Goal: Navigation & Orientation: Find specific page/section

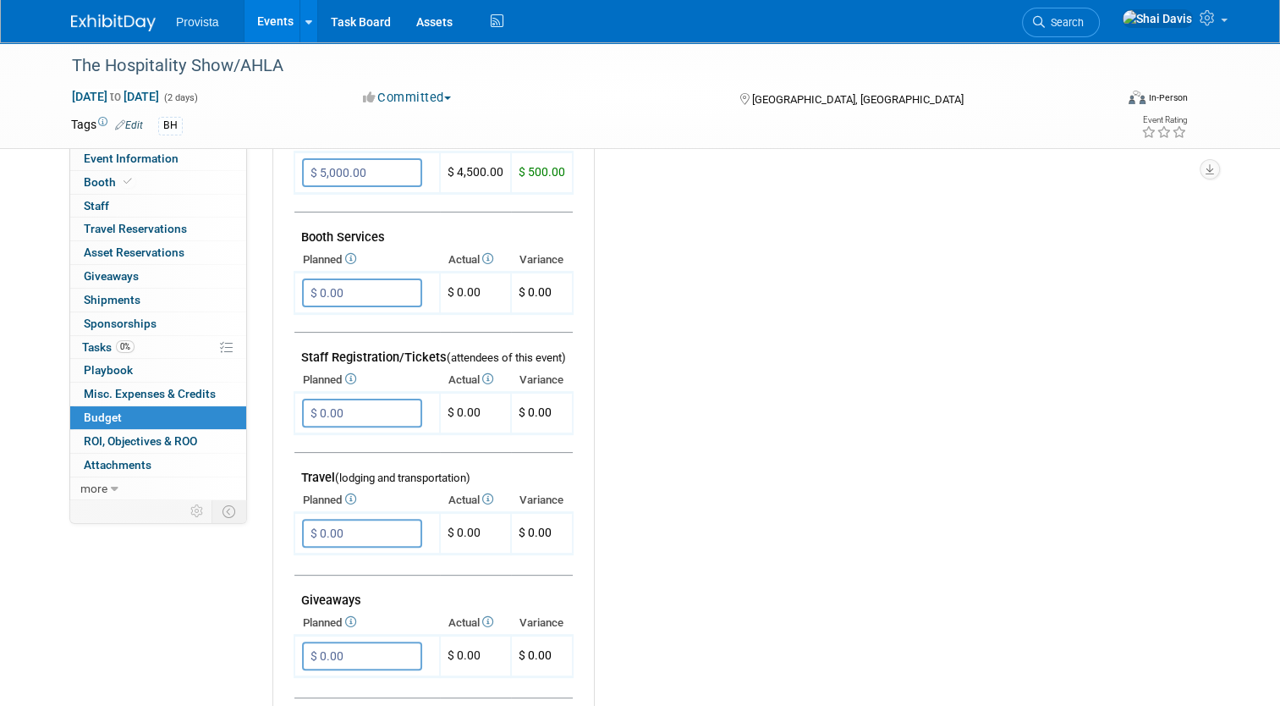
click at [248, 20] on link "Events" at bounding box center [276, 21] width 62 height 42
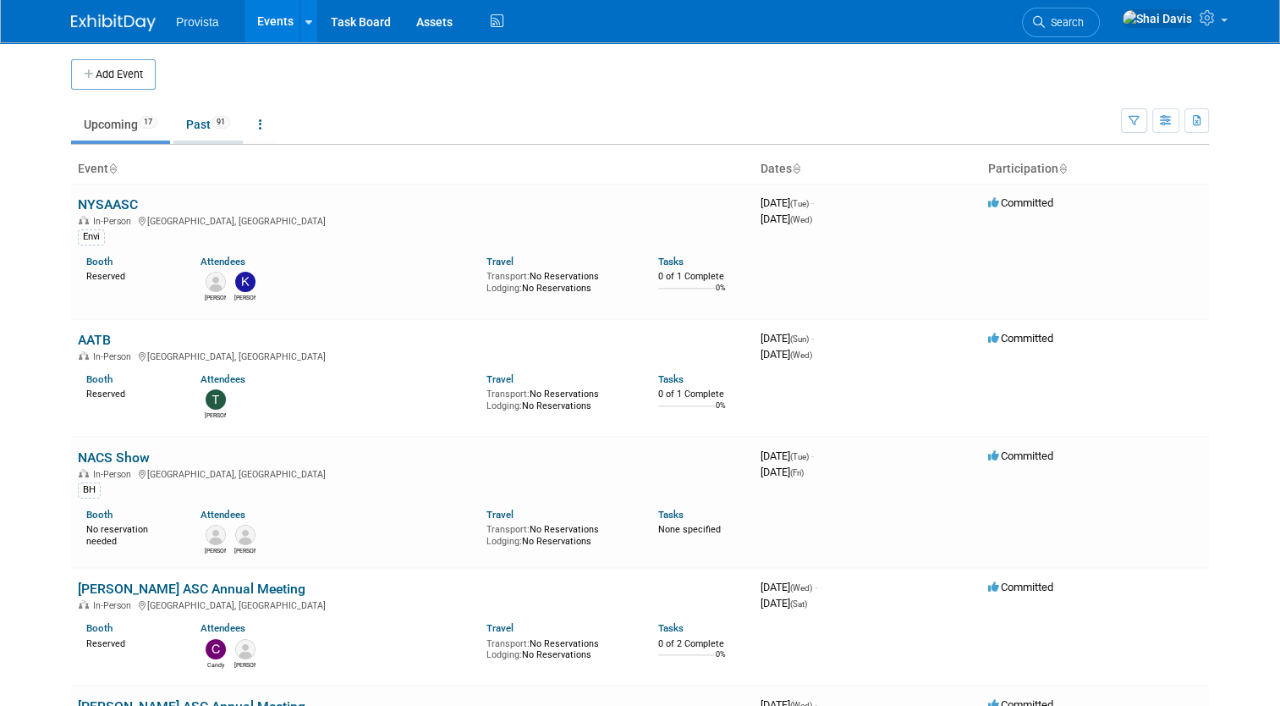
click at [206, 126] on link "Past 91" at bounding box center [207, 124] width 69 height 32
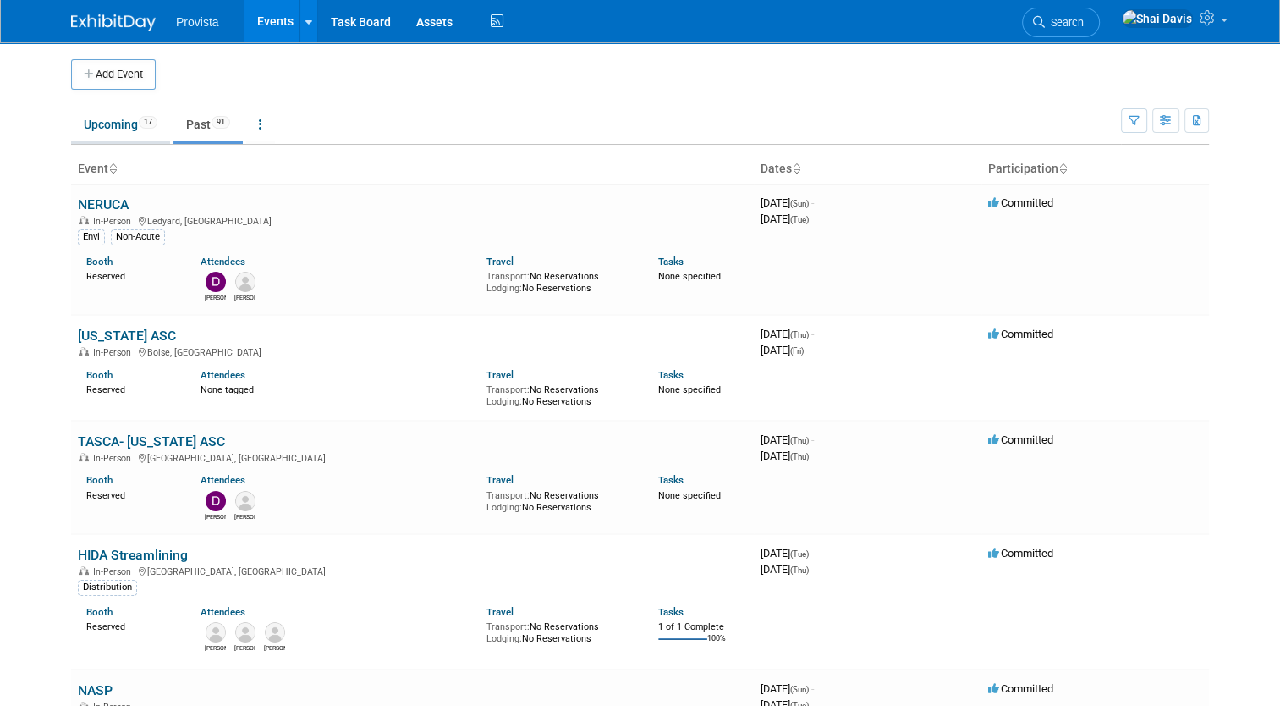
click at [98, 138] on link "Upcoming 17" at bounding box center [120, 124] width 99 height 32
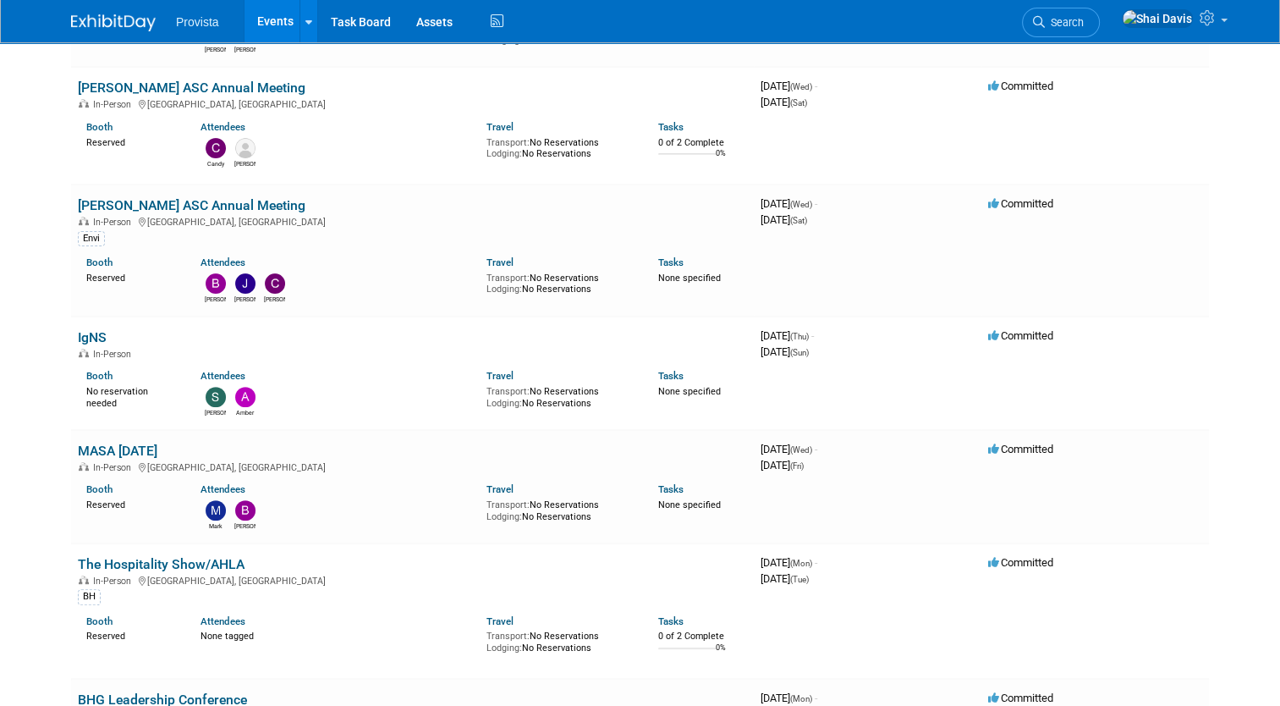
scroll to position [508, 0]
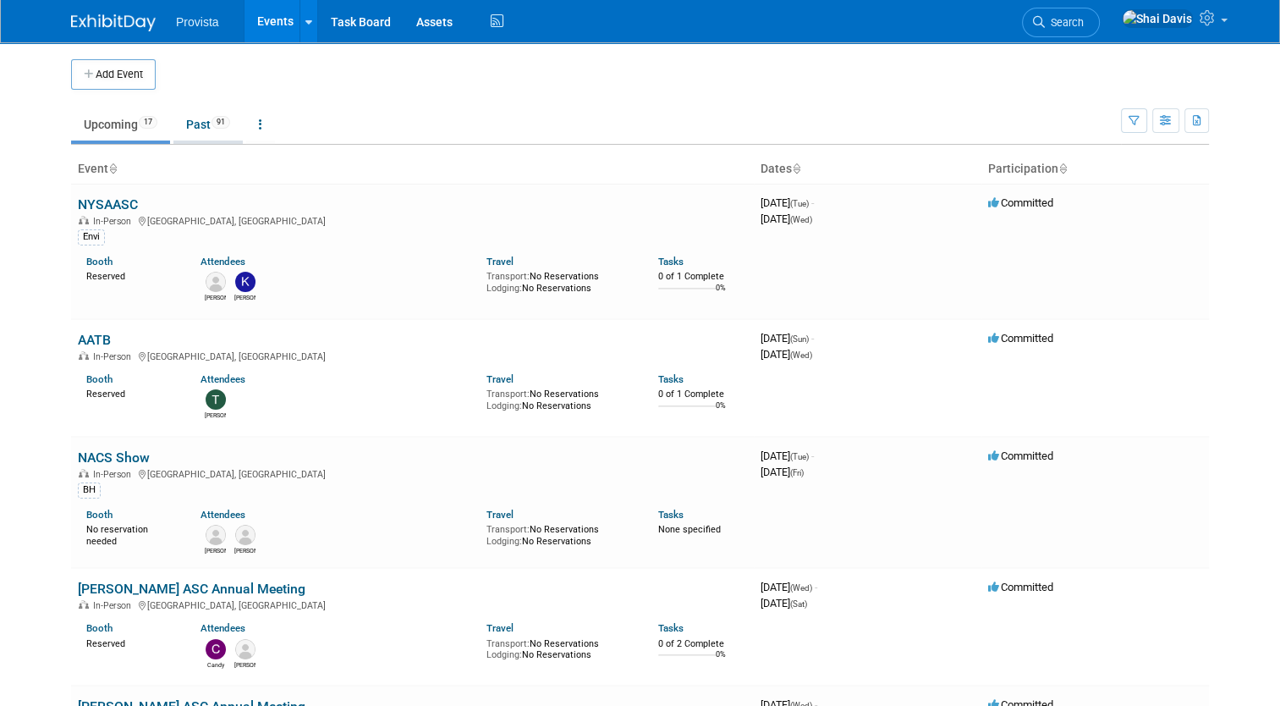
click at [200, 141] on li "Past 91" at bounding box center [207, 126] width 69 height 36
click at [200, 134] on link "Past 91" at bounding box center [207, 124] width 69 height 32
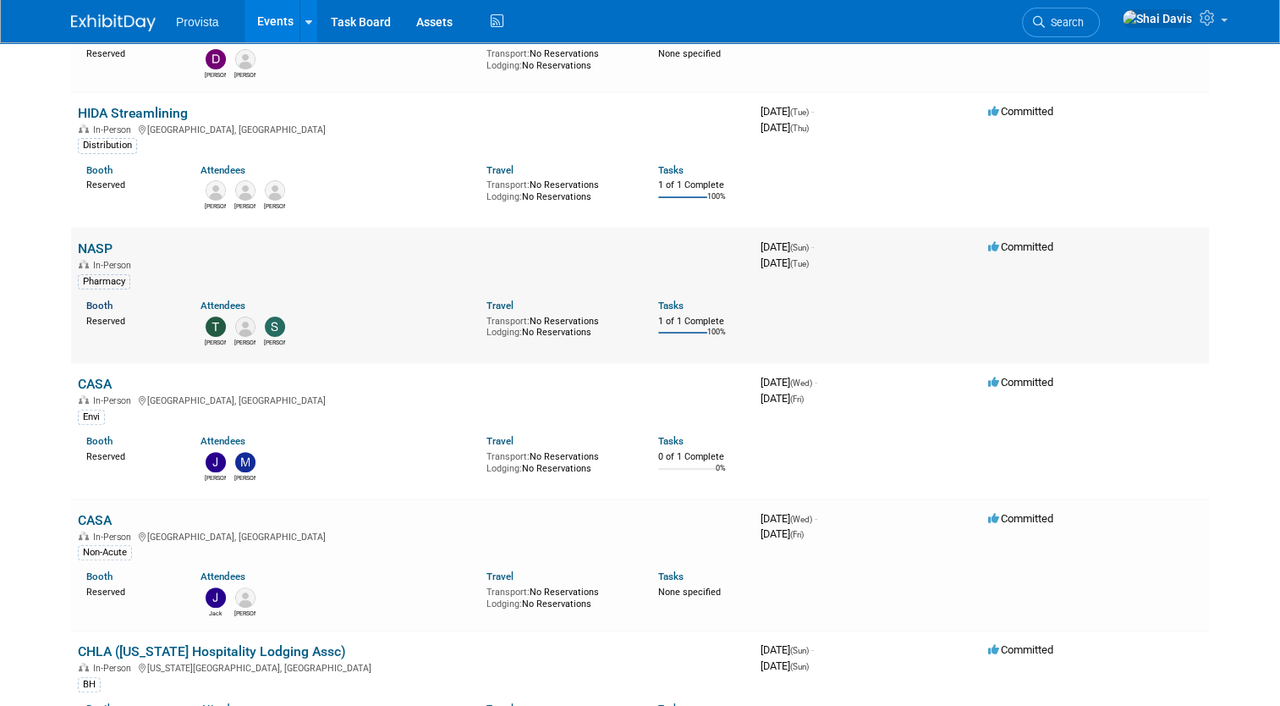
scroll to position [338, 0]
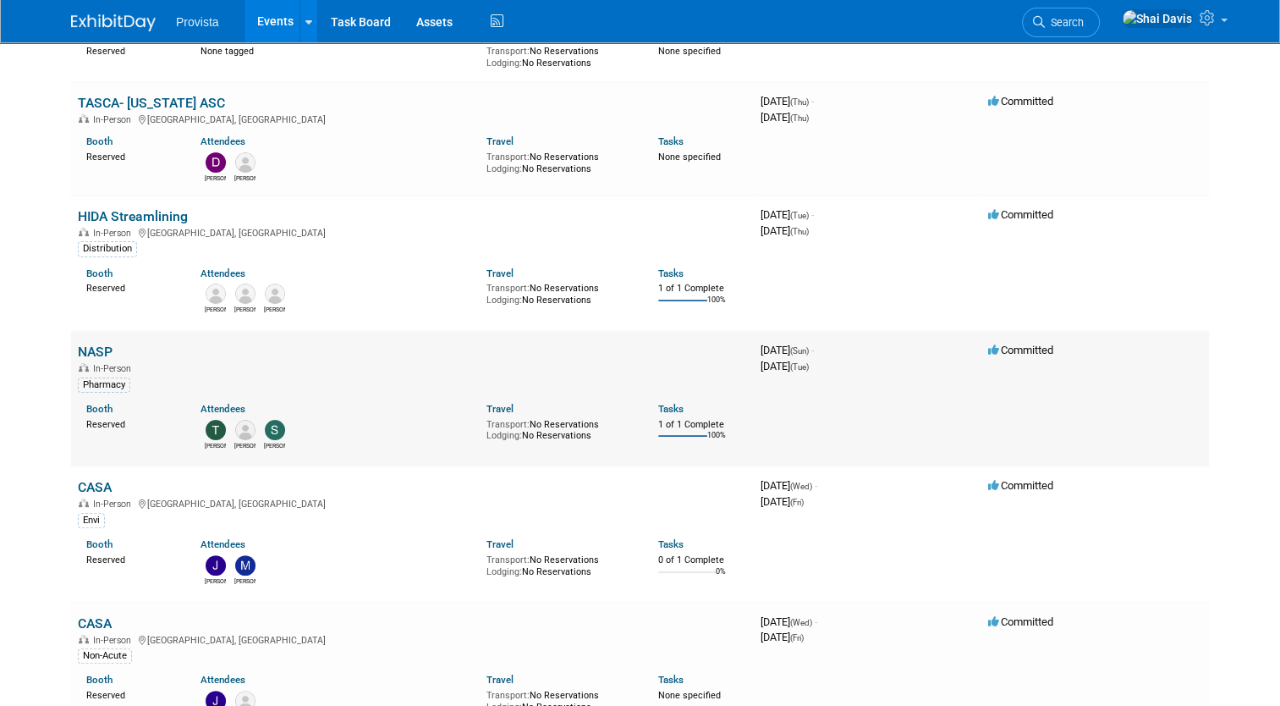
click at [82, 344] on link "NASP" at bounding box center [95, 352] width 35 height 16
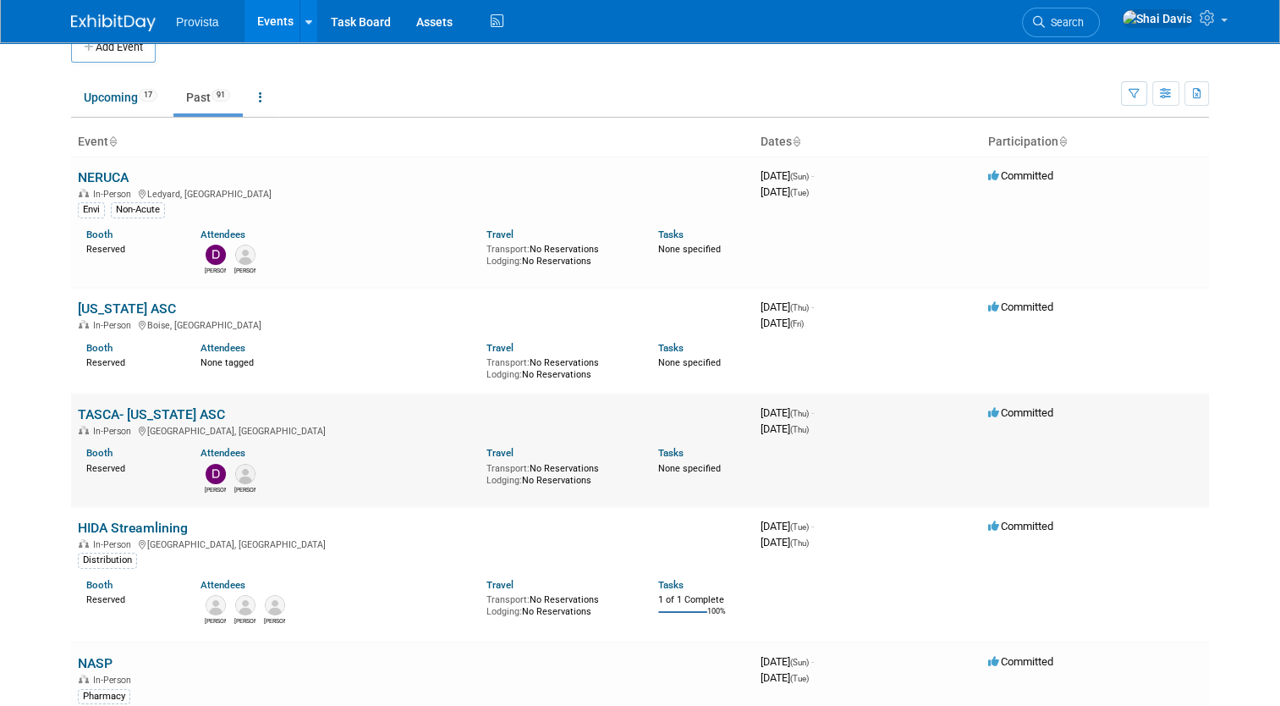
scroll to position [0, 0]
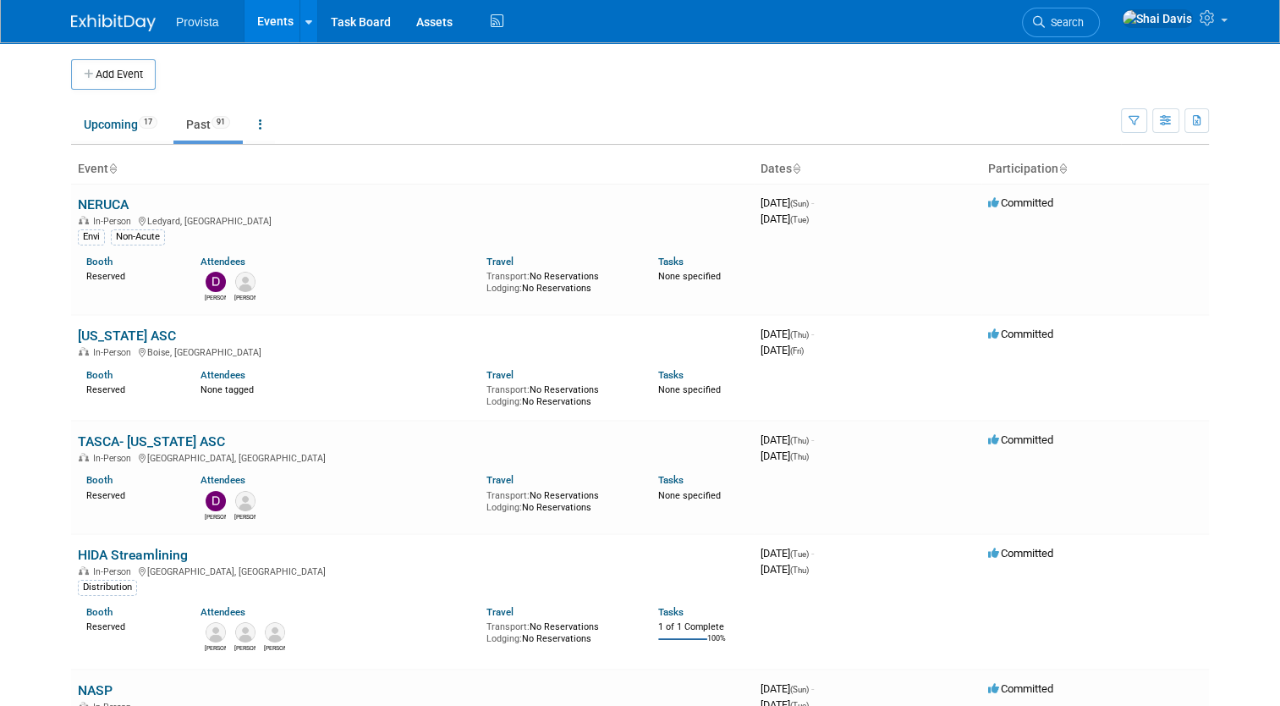
click at [12, 354] on body "Provista Events Add Event Bulk Upload Events Shareable Event Boards Recently Vi…" at bounding box center [640, 353] width 1280 height 706
click at [91, 118] on link "Upcoming 17" at bounding box center [120, 124] width 99 height 32
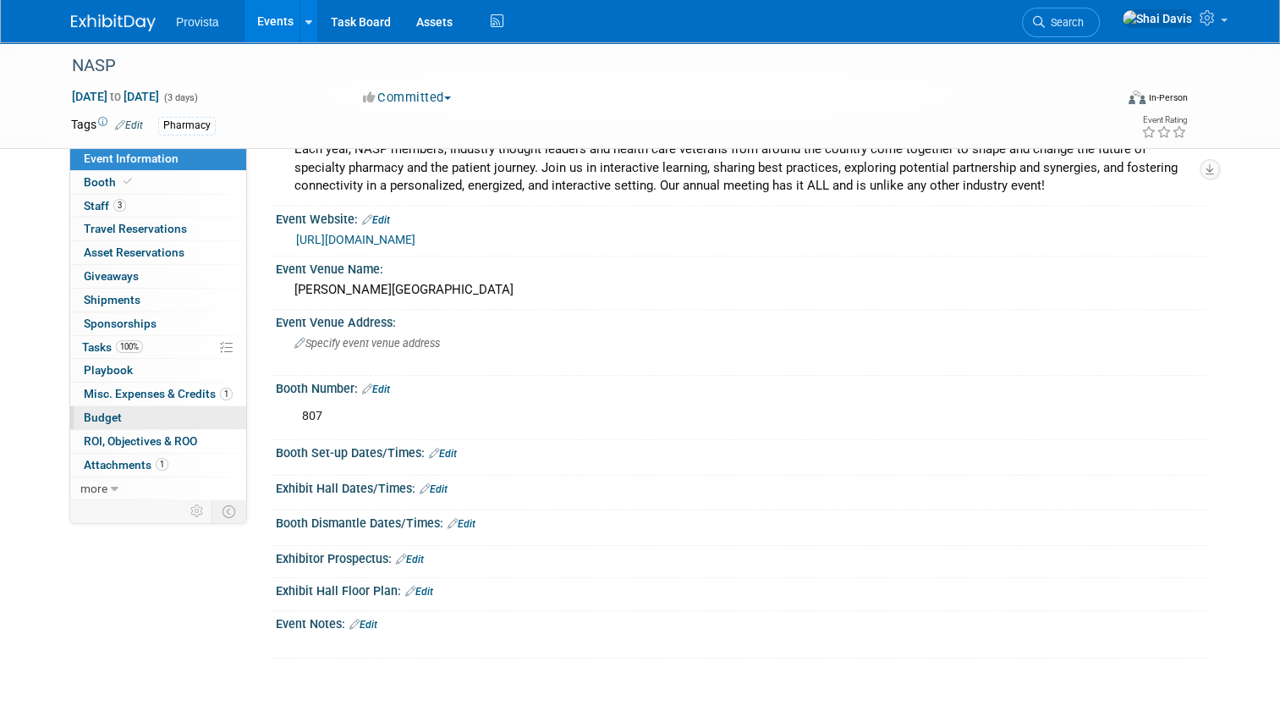
scroll to position [169, 0]
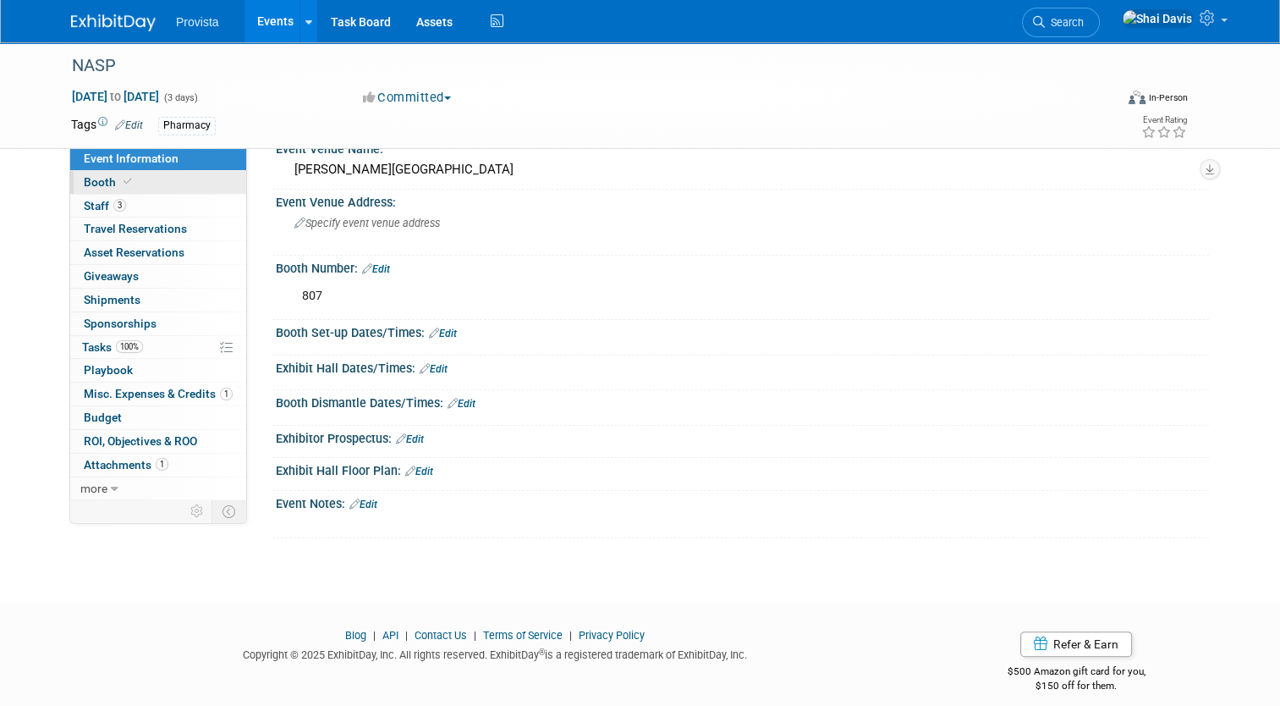
click at [84, 187] on span "Booth" at bounding box center [110, 182] width 52 height 14
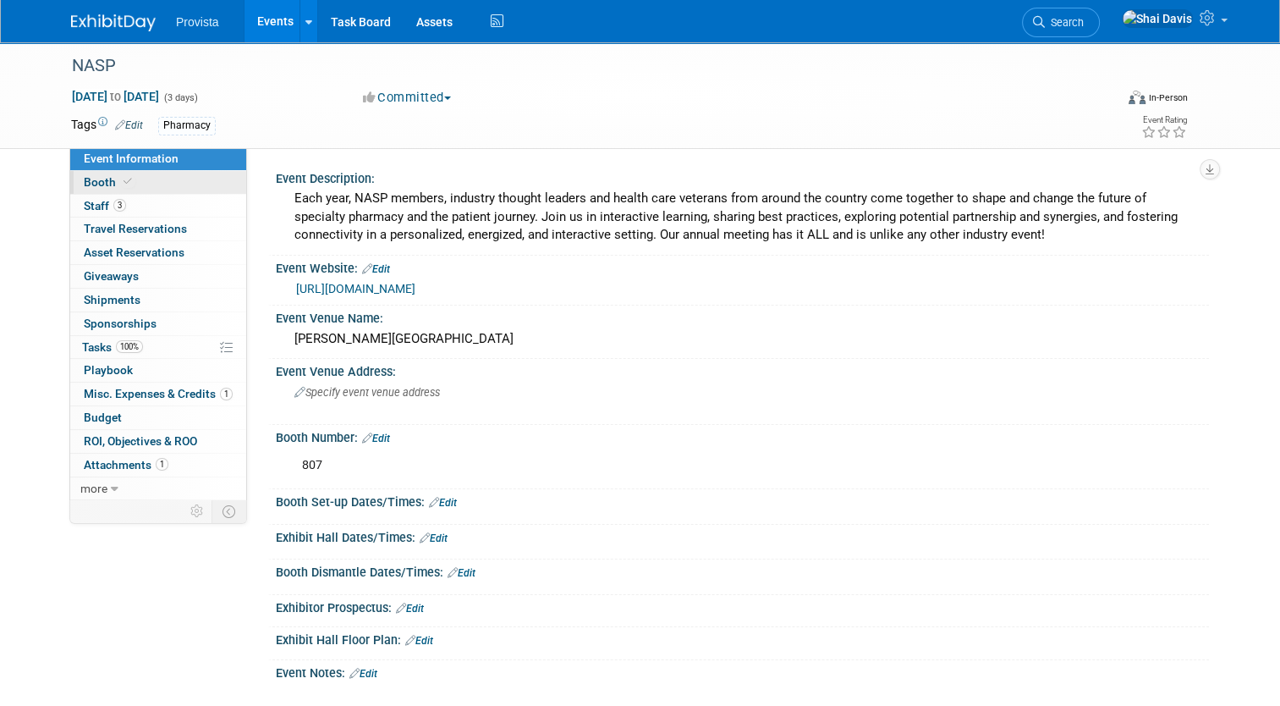
select select "No"
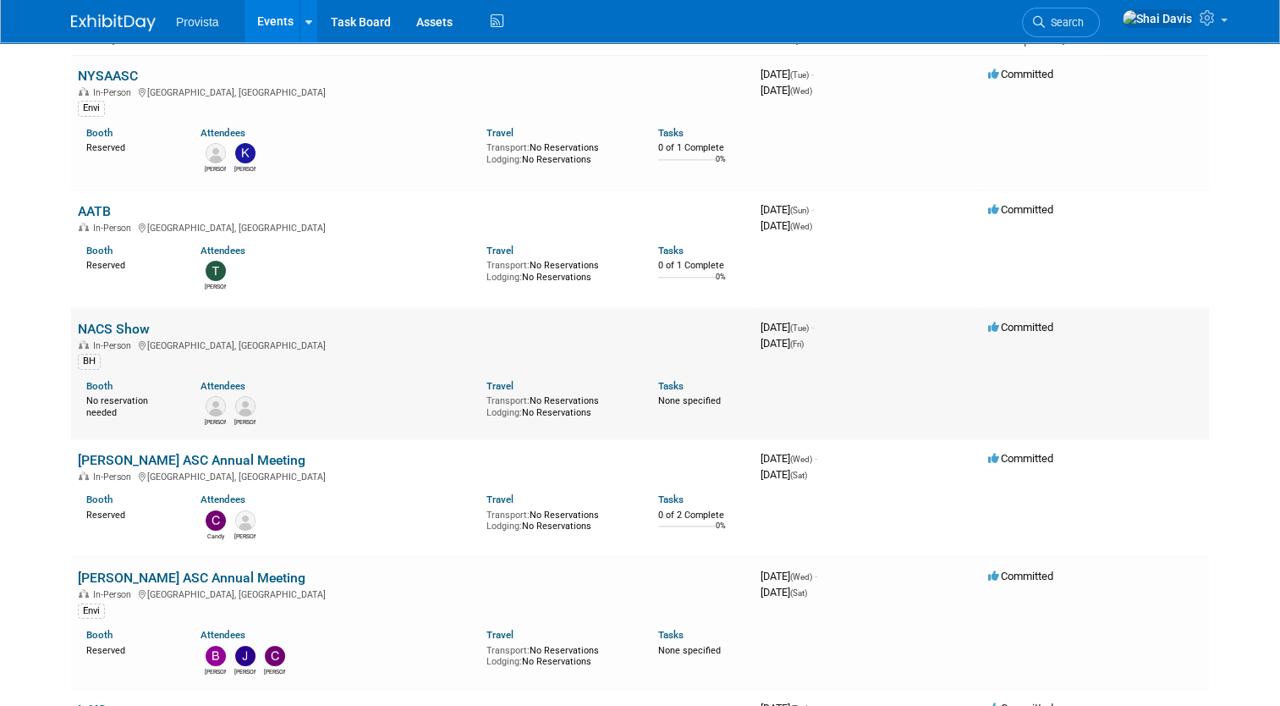
scroll to position [169, 0]
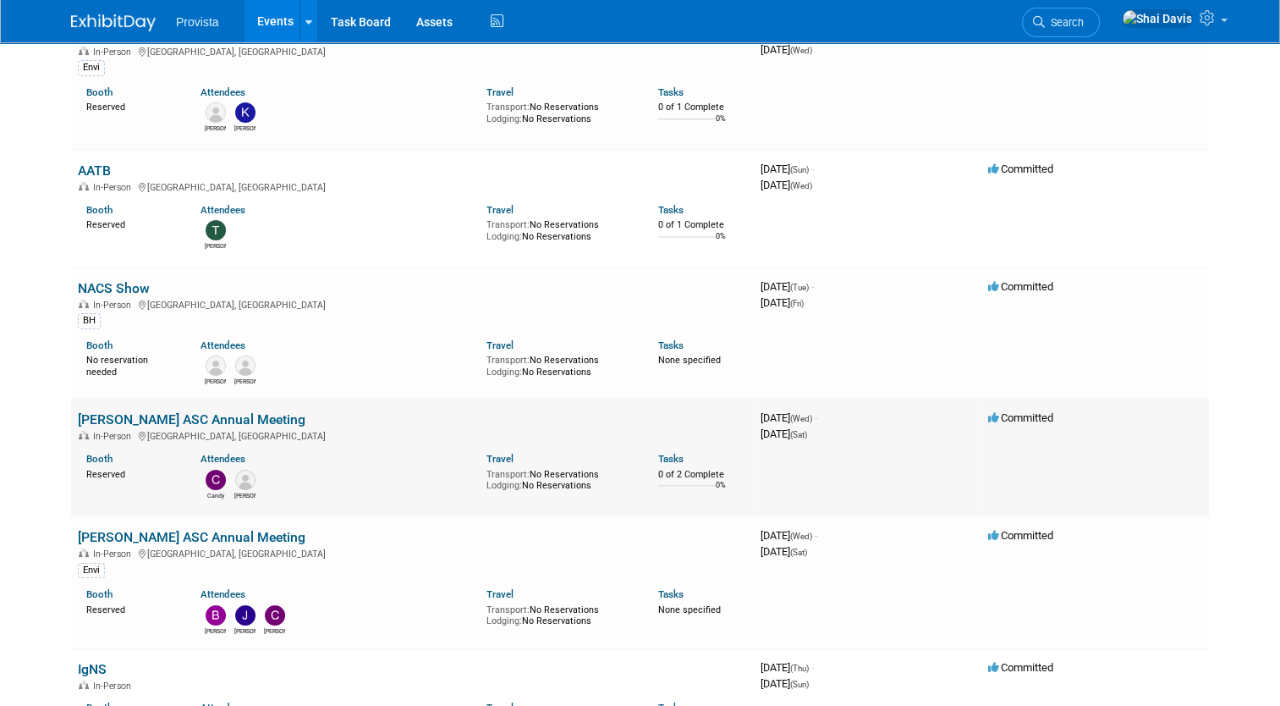
click at [165, 412] on link "[PERSON_NAME] ASC Annual Meeting" at bounding box center [192, 419] width 228 height 16
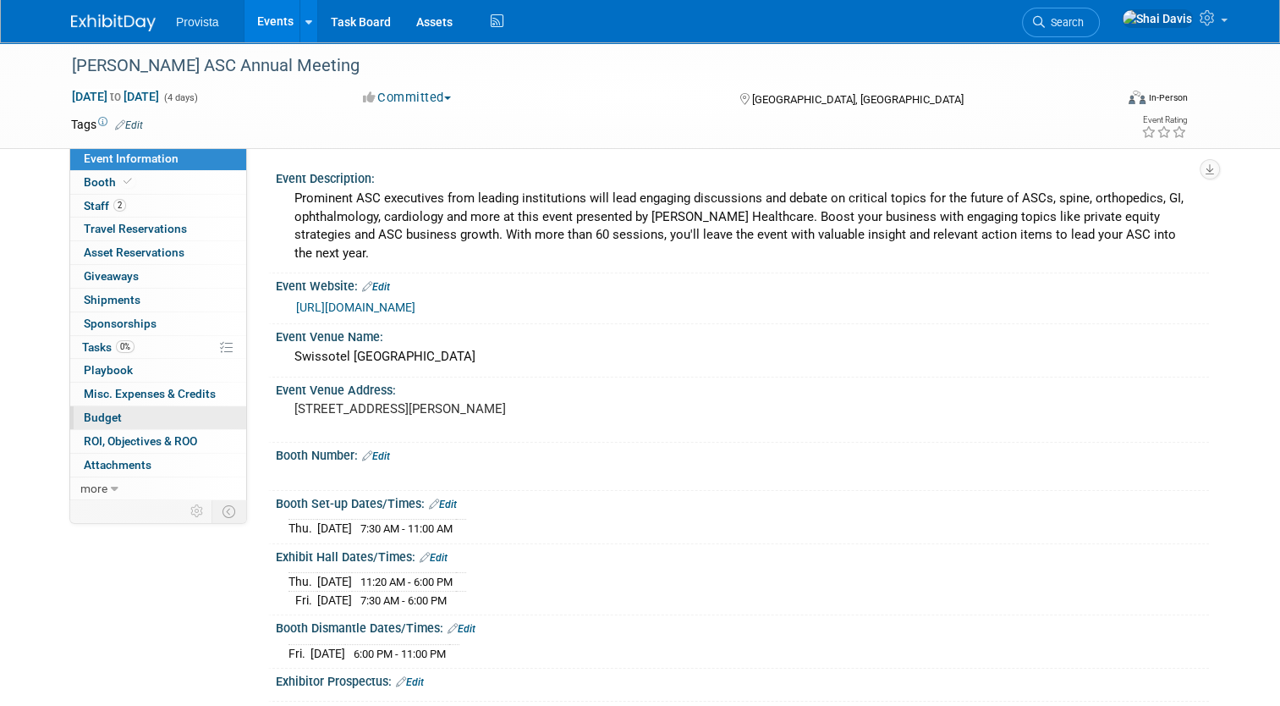
click at [102, 421] on span "Budget" at bounding box center [103, 417] width 38 height 14
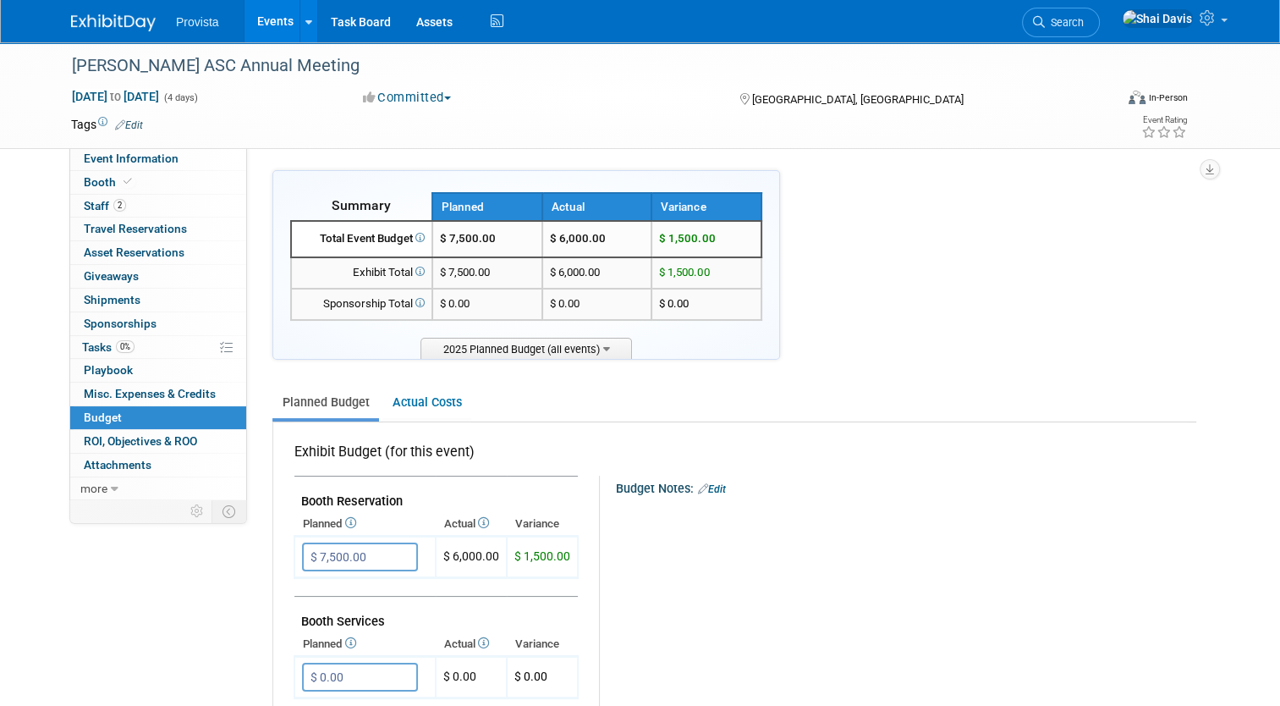
click at [258, 25] on link "Events" at bounding box center [276, 21] width 62 height 42
